Goal: Task Accomplishment & Management: Manage account settings

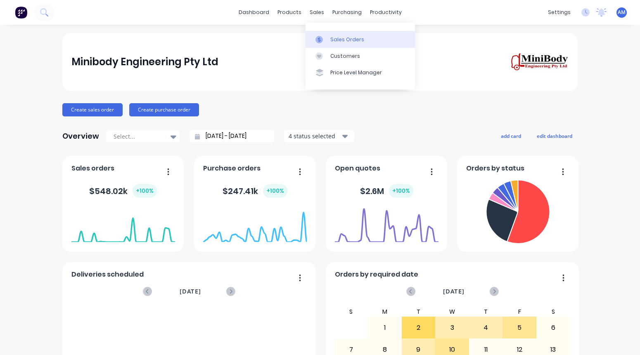
click at [329, 37] on link "Sales Orders" at bounding box center [360, 39] width 109 height 17
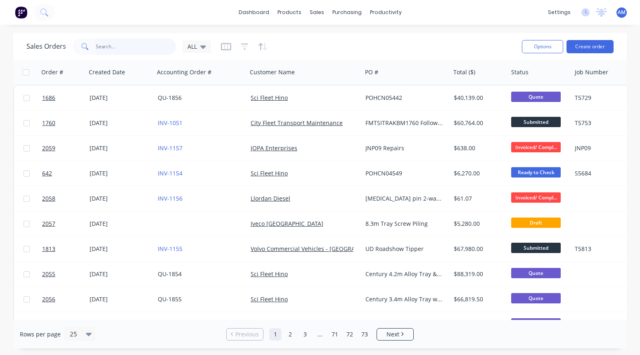
click at [134, 44] on input "text" at bounding box center [136, 46] width 81 height 17
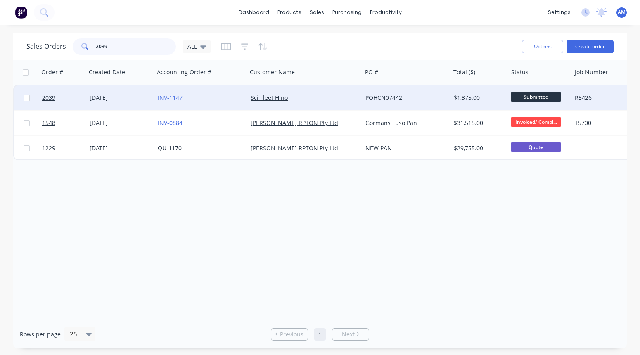
type input "2039"
click at [113, 96] on div "[DATE]" at bounding box center [121, 98] width 62 height 8
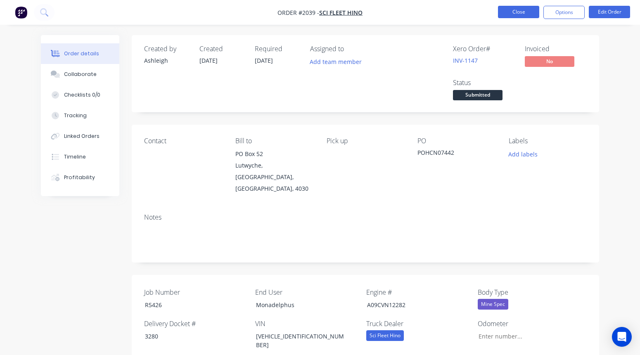
click at [527, 14] on button "Close" at bounding box center [518, 12] width 41 height 12
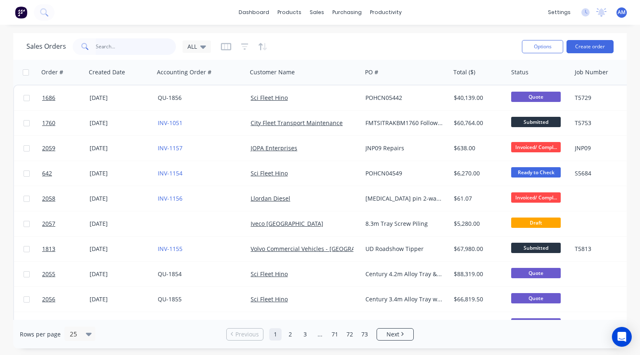
click at [134, 46] on input "text" at bounding box center [136, 46] width 81 height 17
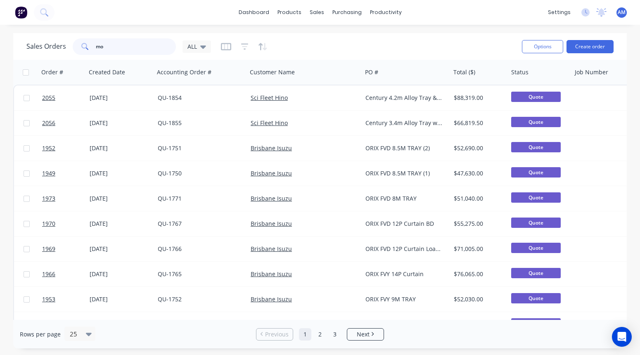
type input "m"
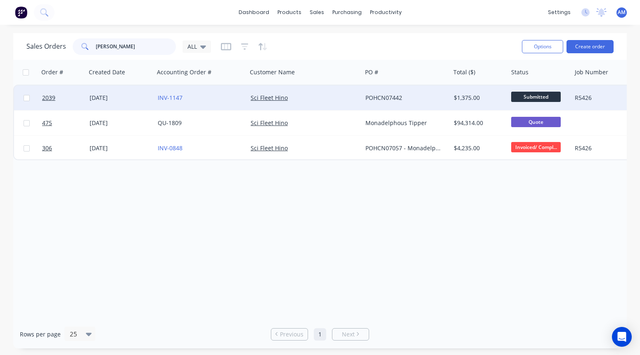
type input "[PERSON_NAME]"
click at [98, 96] on div "[DATE]" at bounding box center [121, 98] width 62 height 8
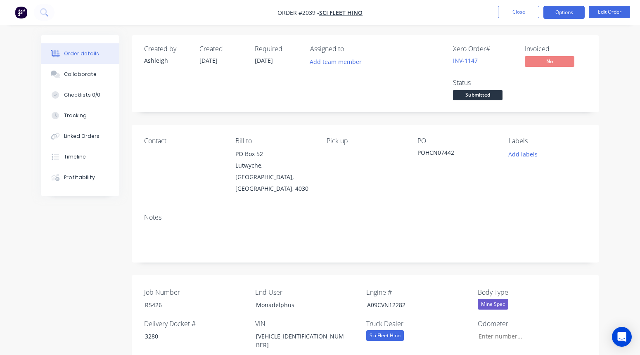
click at [568, 13] on button "Options" at bounding box center [564, 12] width 41 height 13
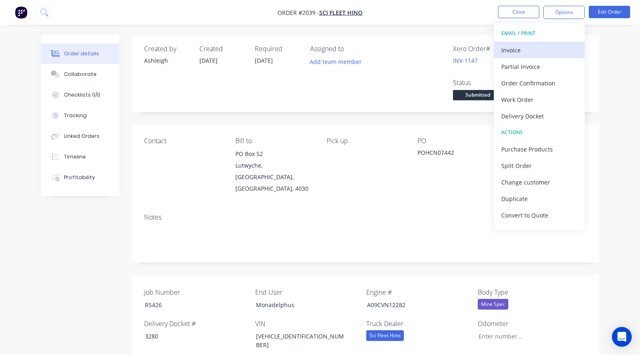
click at [539, 45] on div "Invoice" at bounding box center [540, 50] width 76 height 12
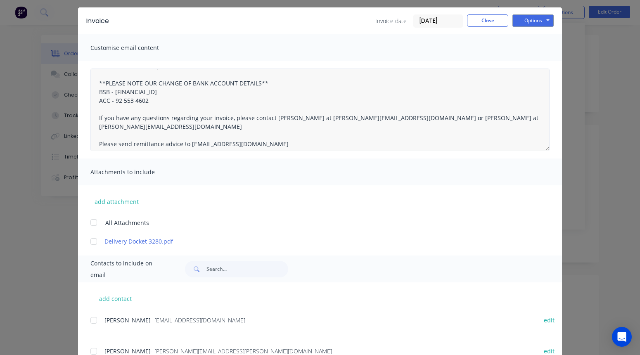
scroll to position [17, 0]
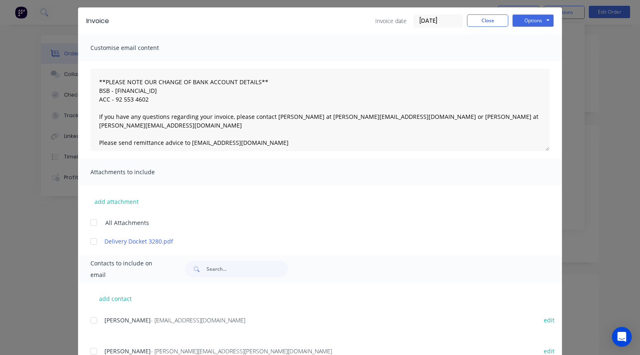
click at [95, 240] on div at bounding box center [94, 241] width 17 height 17
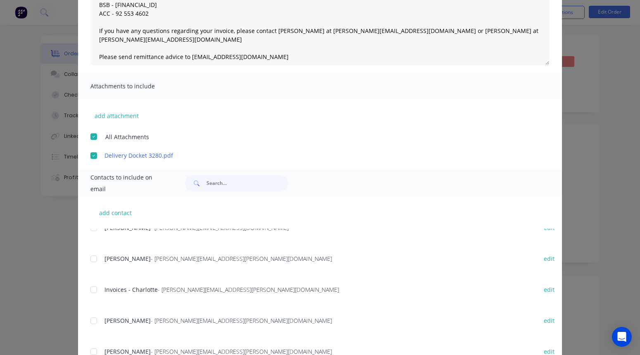
scroll to position [256, 0]
click at [94, 288] on div at bounding box center [94, 288] width 17 height 17
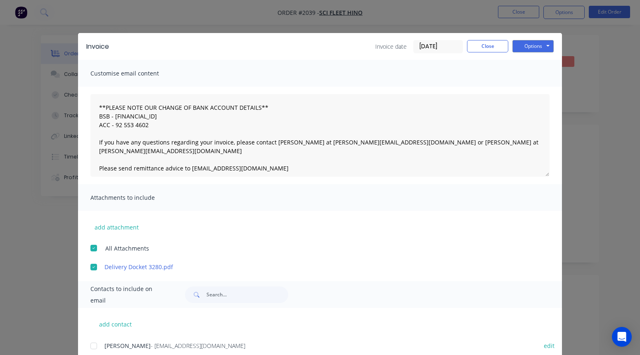
scroll to position [0, 0]
click at [535, 47] on button "Options" at bounding box center [533, 46] width 41 height 12
click at [531, 86] on button "Email" at bounding box center [539, 88] width 53 height 14
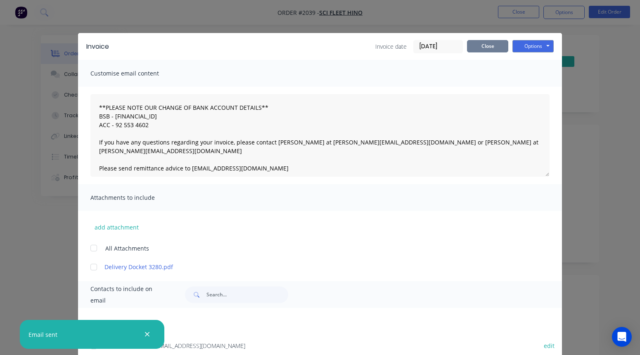
click at [492, 47] on button "Close" at bounding box center [487, 46] width 41 height 12
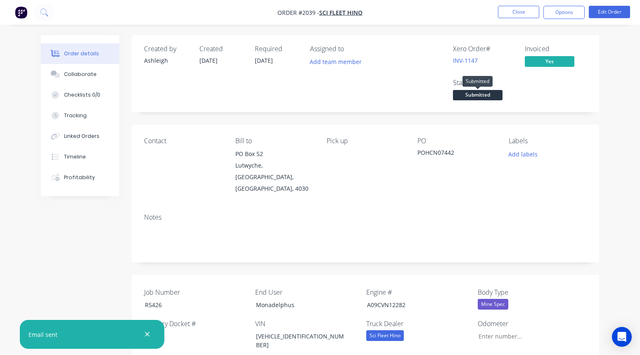
click at [494, 96] on span "Submitted" at bounding box center [478, 95] width 50 height 10
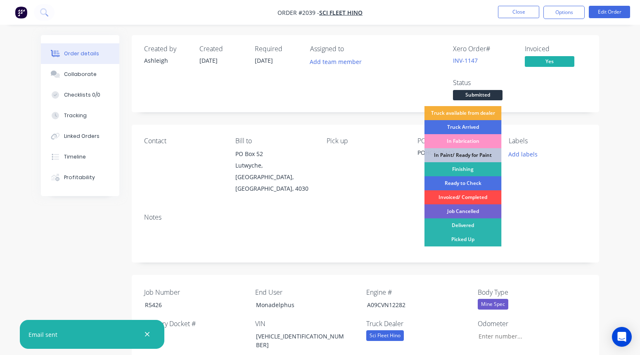
click at [476, 197] on div "Invoiced/ Completed" at bounding box center [463, 197] width 77 height 14
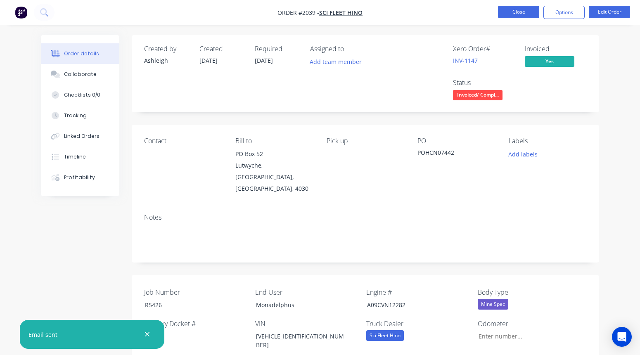
click at [530, 12] on button "Close" at bounding box center [518, 12] width 41 height 12
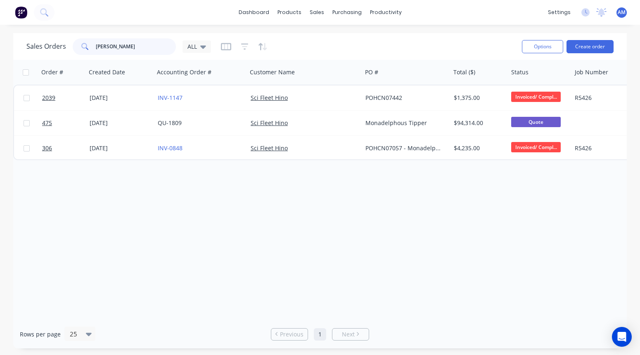
drag, startPoint x: 118, startPoint y: 46, endPoint x: 78, endPoint y: 45, distance: 39.7
click at [78, 45] on div "[PERSON_NAME]" at bounding box center [124, 46] width 103 height 17
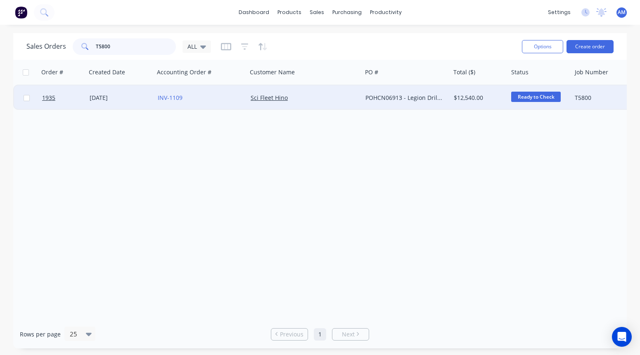
type input "T5800"
click at [112, 97] on div "[DATE]" at bounding box center [121, 98] width 62 height 8
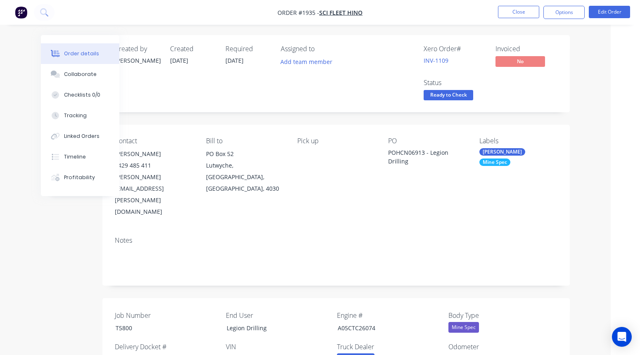
scroll to position [0, 29]
click at [81, 78] on button "Collaborate" at bounding box center [80, 74] width 78 height 21
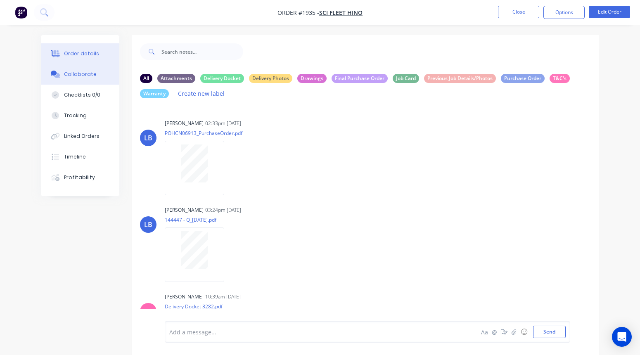
click at [91, 53] on div "Order details" at bounding box center [81, 53] width 35 height 7
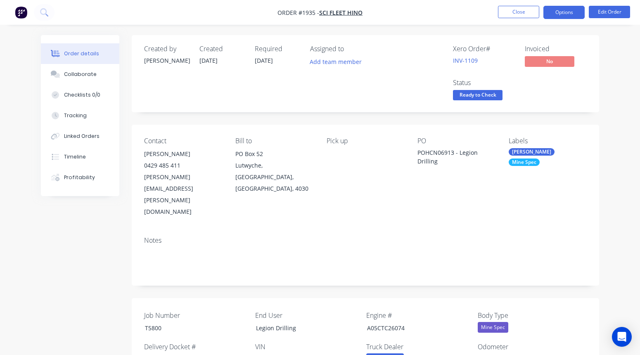
click at [561, 9] on button "Options" at bounding box center [564, 12] width 41 height 13
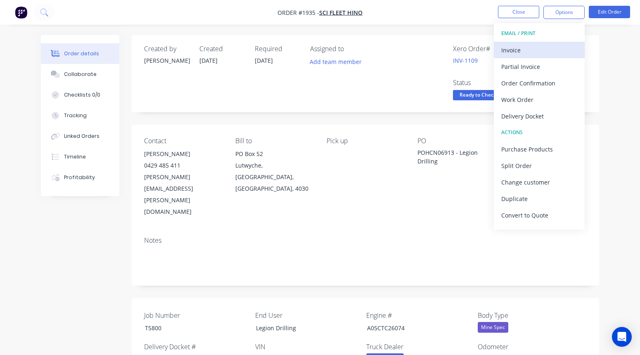
click at [538, 47] on div "Invoice" at bounding box center [540, 50] width 76 height 12
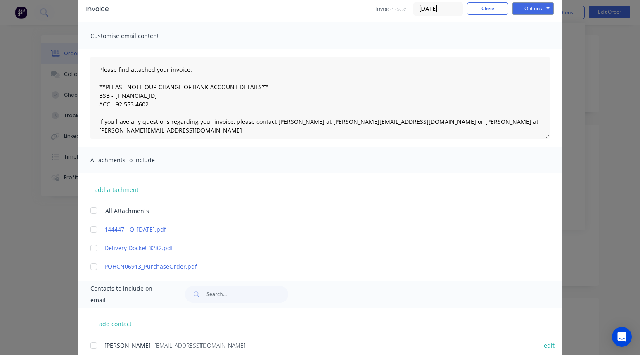
scroll to position [39, 0]
click at [94, 246] on div at bounding box center [94, 247] width 17 height 17
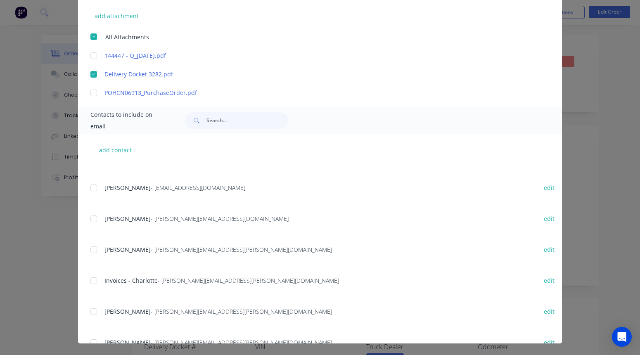
scroll to position [202, 0]
click at [96, 281] on div at bounding box center [94, 279] width 17 height 17
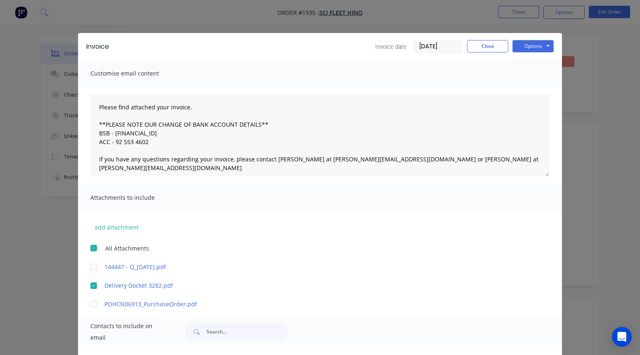
scroll to position [0, 0]
click at [528, 44] on button "Options" at bounding box center [533, 46] width 41 height 12
click at [530, 87] on button "Email" at bounding box center [539, 88] width 53 height 14
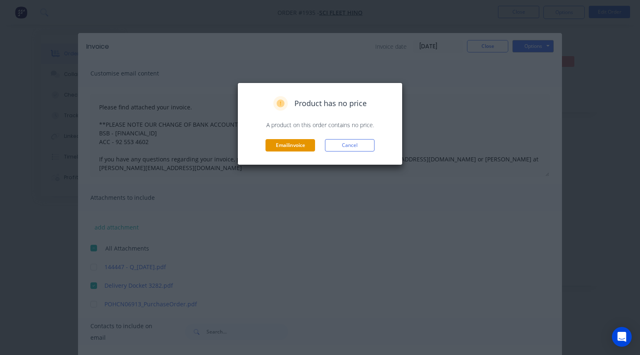
click at [288, 145] on button "Email invoice" at bounding box center [291, 145] width 50 height 12
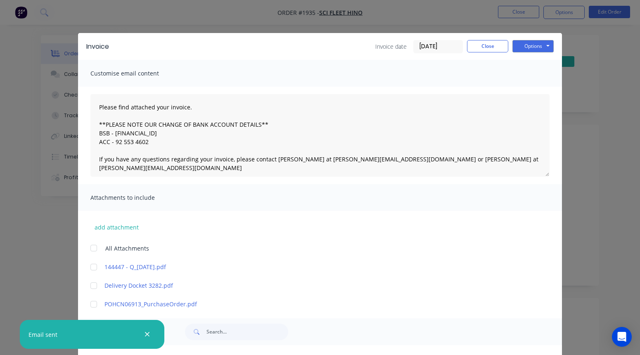
scroll to position [277, 0]
click at [496, 46] on button "Close" at bounding box center [487, 46] width 41 height 12
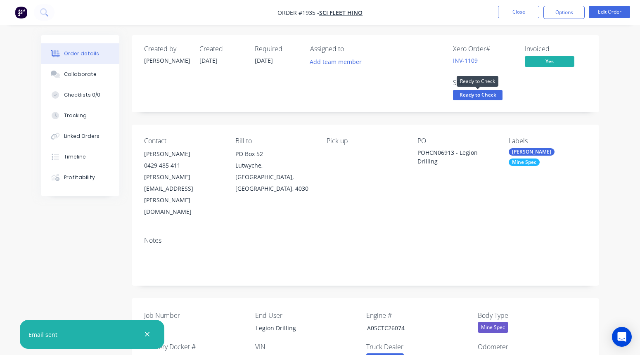
click at [480, 95] on span "Ready to Check" at bounding box center [478, 95] width 50 height 10
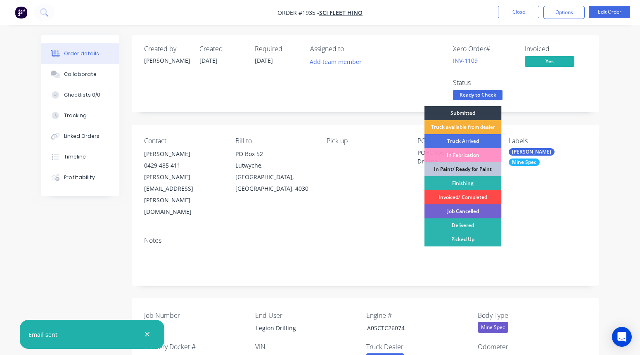
click at [449, 196] on div "Invoiced/ Completed" at bounding box center [463, 197] width 77 height 14
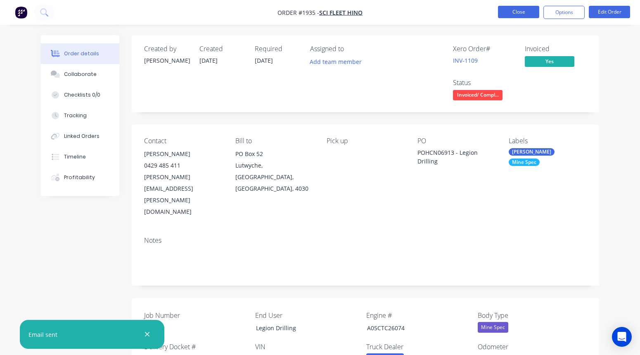
click at [526, 13] on button "Close" at bounding box center [518, 12] width 41 height 12
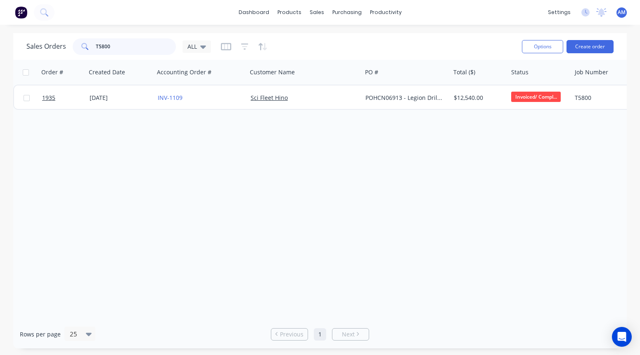
drag, startPoint x: 116, startPoint y: 48, endPoint x: 85, endPoint y: 46, distance: 31.1
click at [85, 46] on div "T5800" at bounding box center [124, 46] width 103 height 17
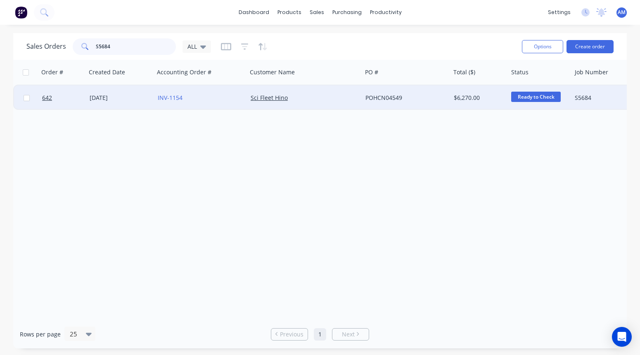
type input "S5684"
click at [98, 97] on div "[DATE]" at bounding box center [121, 98] width 62 height 8
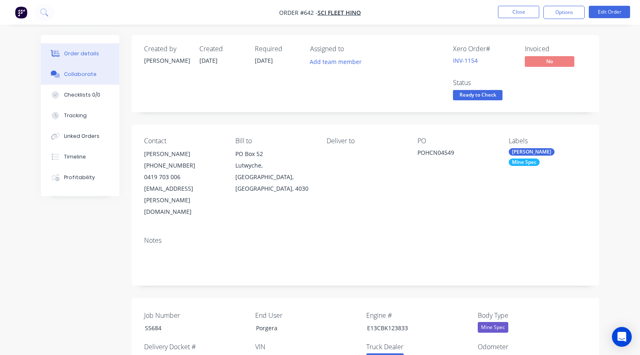
click at [78, 73] on div "Collaborate" at bounding box center [80, 74] width 33 height 7
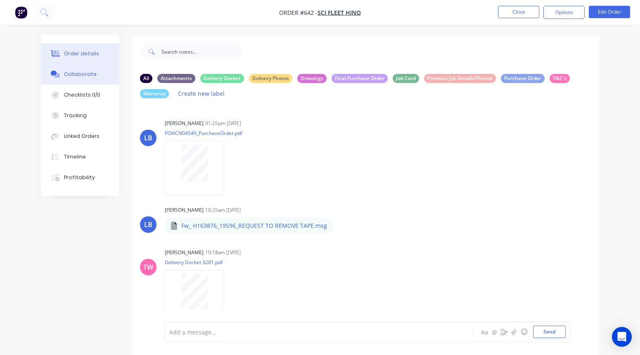
click at [93, 48] on button "Order details" at bounding box center [80, 53] width 78 height 21
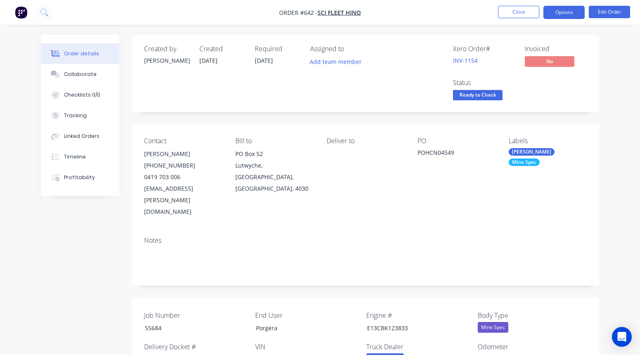
click at [574, 12] on button "Options" at bounding box center [564, 12] width 41 height 13
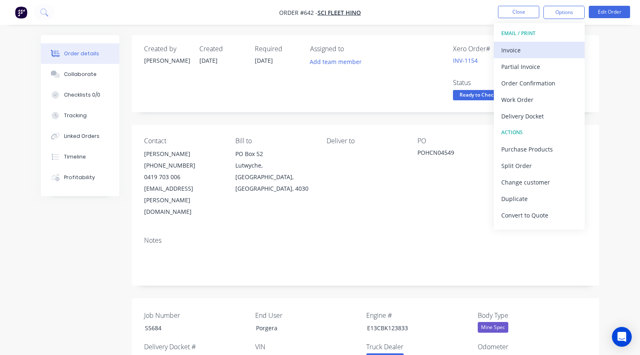
click at [518, 49] on div "Invoice" at bounding box center [540, 50] width 76 height 12
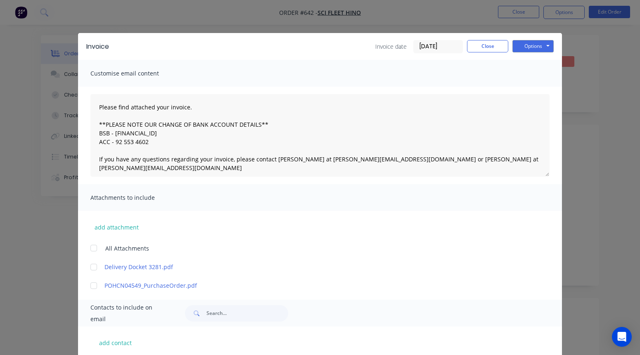
click at [94, 266] on div at bounding box center [94, 267] width 17 height 17
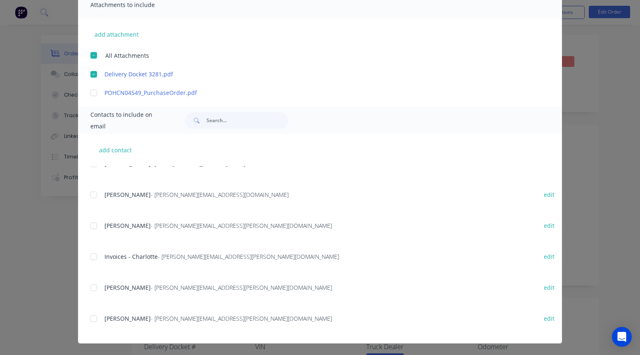
scroll to position [228, 0]
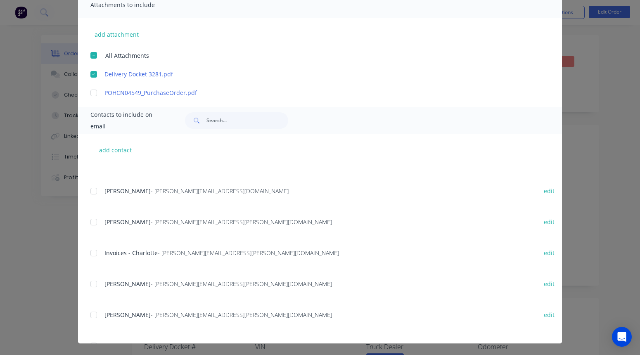
click at [95, 253] on div at bounding box center [94, 253] width 17 height 17
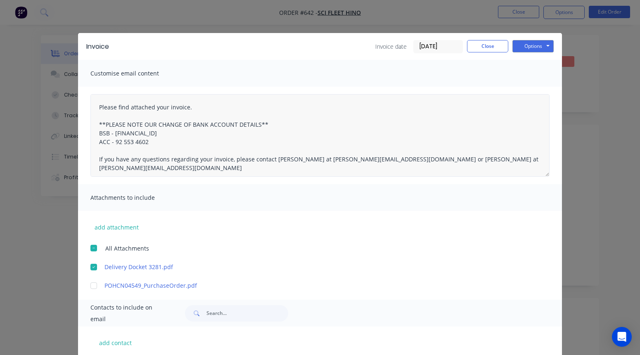
scroll to position [0, 0]
click at [537, 46] on button "Options" at bounding box center [533, 46] width 41 height 12
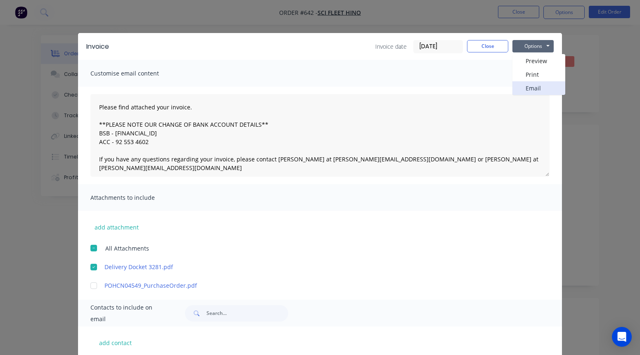
click at [530, 87] on button "Email" at bounding box center [539, 88] width 53 height 14
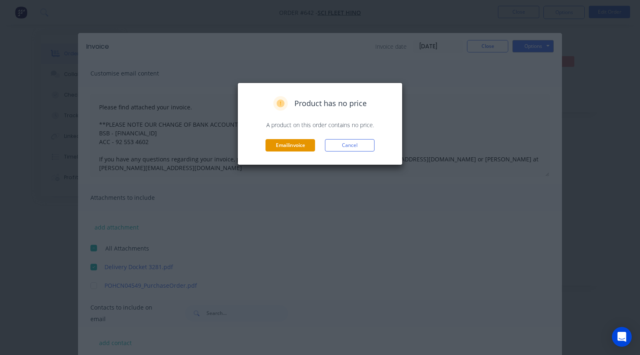
click at [305, 147] on button "Email invoice" at bounding box center [291, 145] width 50 height 12
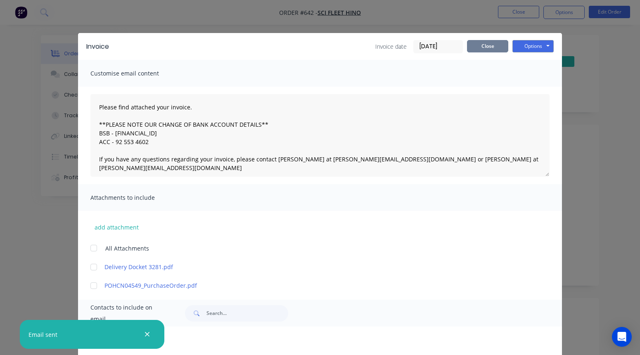
click at [496, 47] on button "Close" at bounding box center [487, 46] width 41 height 12
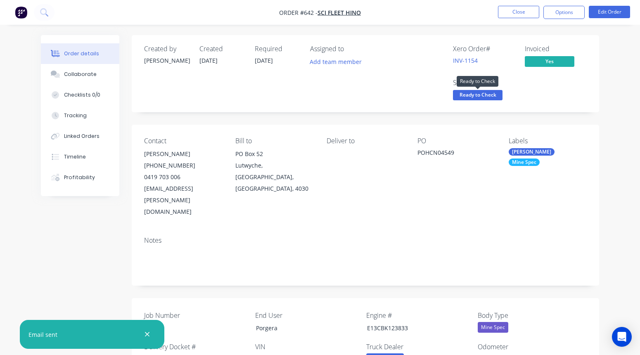
click at [472, 93] on span "Ready to Check" at bounding box center [478, 95] width 50 height 10
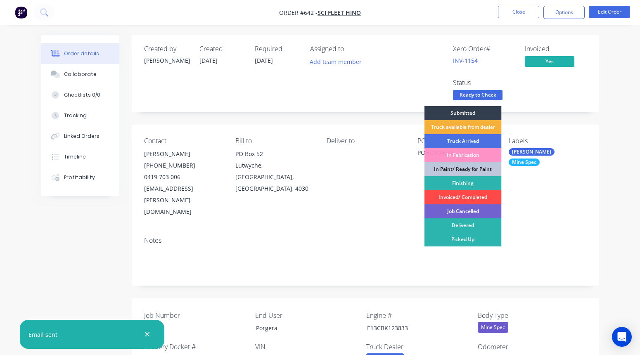
click at [452, 195] on div "Invoiced/ Completed" at bounding box center [463, 197] width 77 height 14
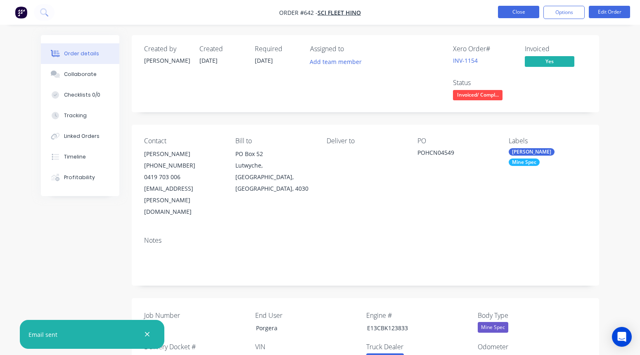
click at [523, 16] on button "Close" at bounding box center [518, 12] width 41 height 12
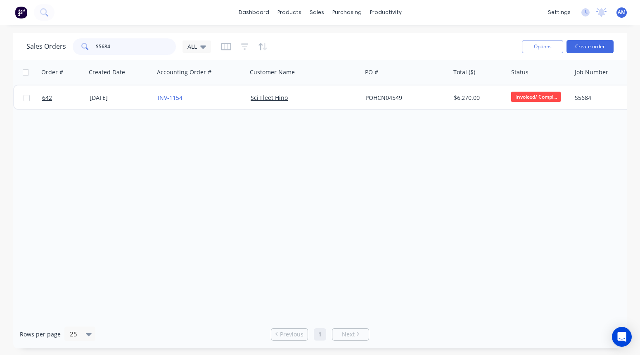
drag, startPoint x: 116, startPoint y: 47, endPoint x: 86, endPoint y: 45, distance: 30.6
click at [86, 45] on div "S5684" at bounding box center [124, 46] width 103 height 17
